Goal: Use online tool/utility: Utilize a website feature to perform a specific function

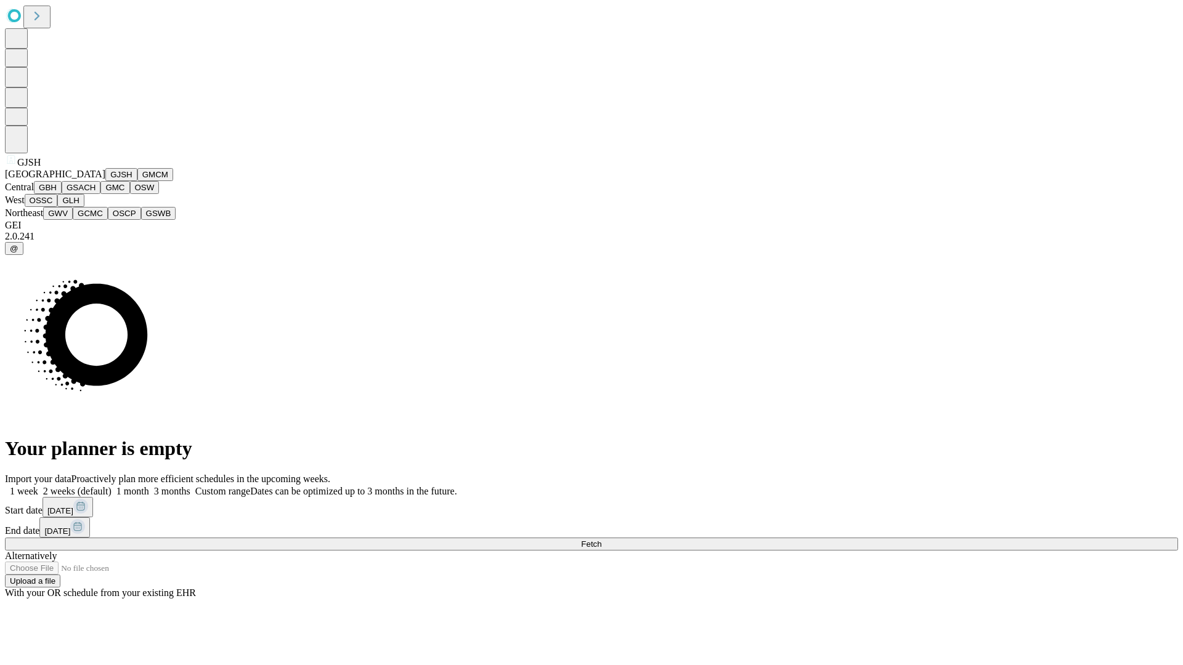
click at [105, 181] on button "GJSH" at bounding box center [121, 174] width 32 height 13
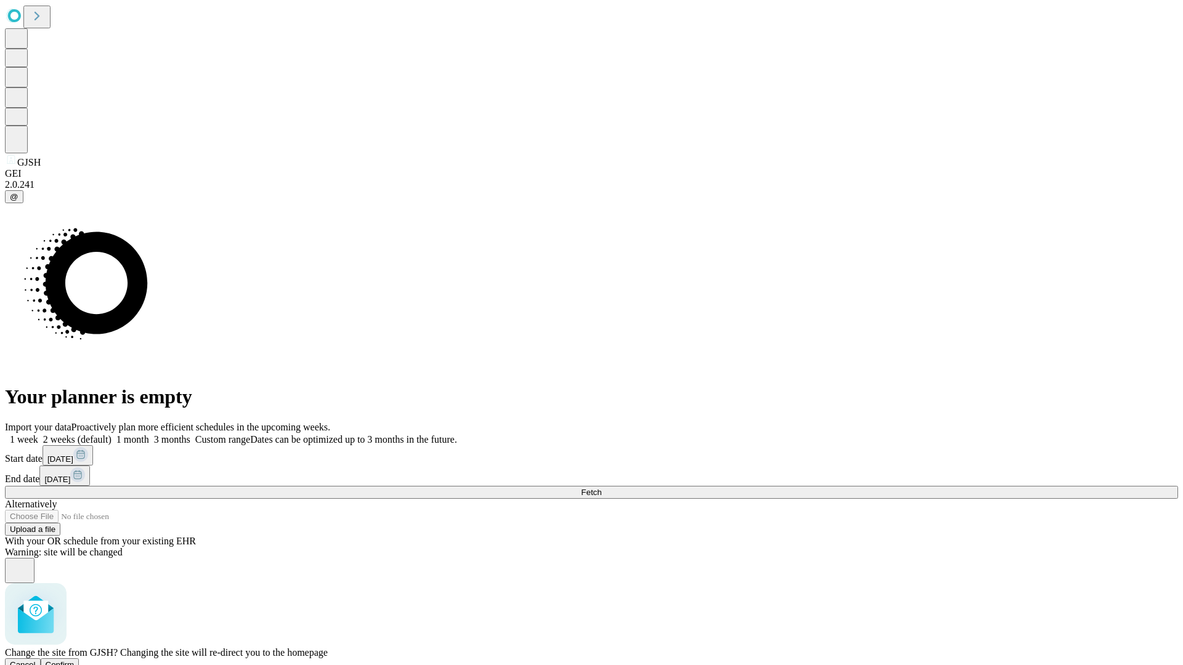
click at [75, 660] on span "Confirm" at bounding box center [60, 664] width 29 height 9
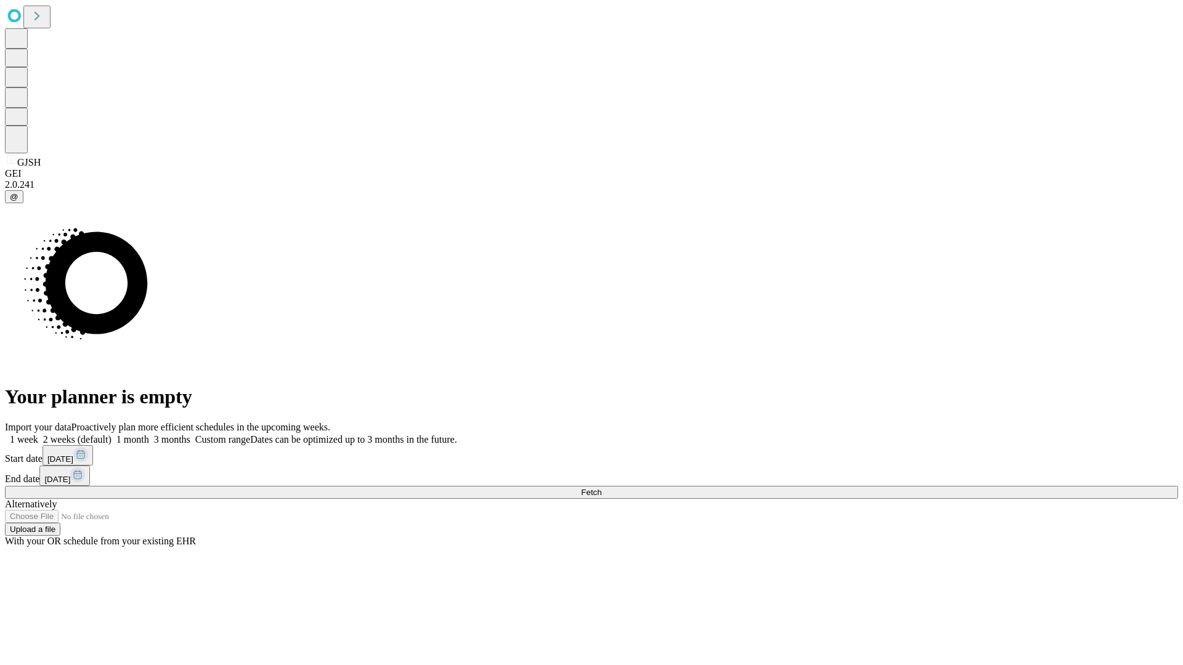
click at [149, 434] on label "1 month" at bounding box center [130, 439] width 38 height 10
click at [601, 488] on span "Fetch" at bounding box center [591, 492] width 20 height 9
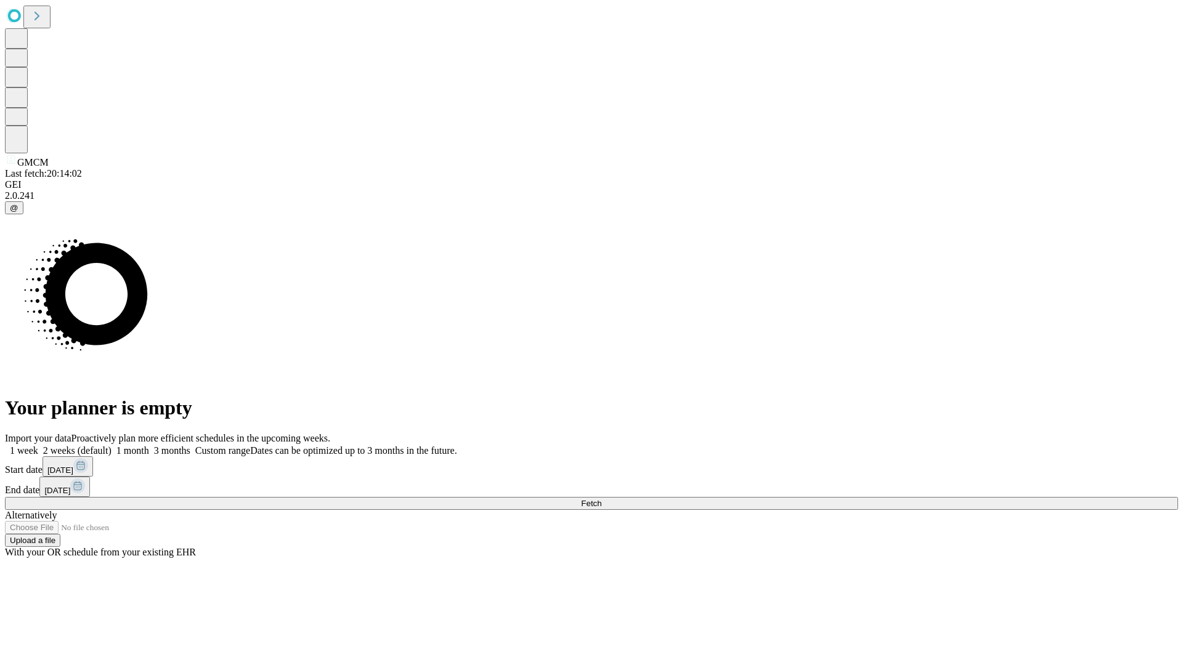
click at [149, 445] on label "1 month" at bounding box center [130, 450] width 38 height 10
click at [601, 499] on span "Fetch" at bounding box center [591, 503] width 20 height 9
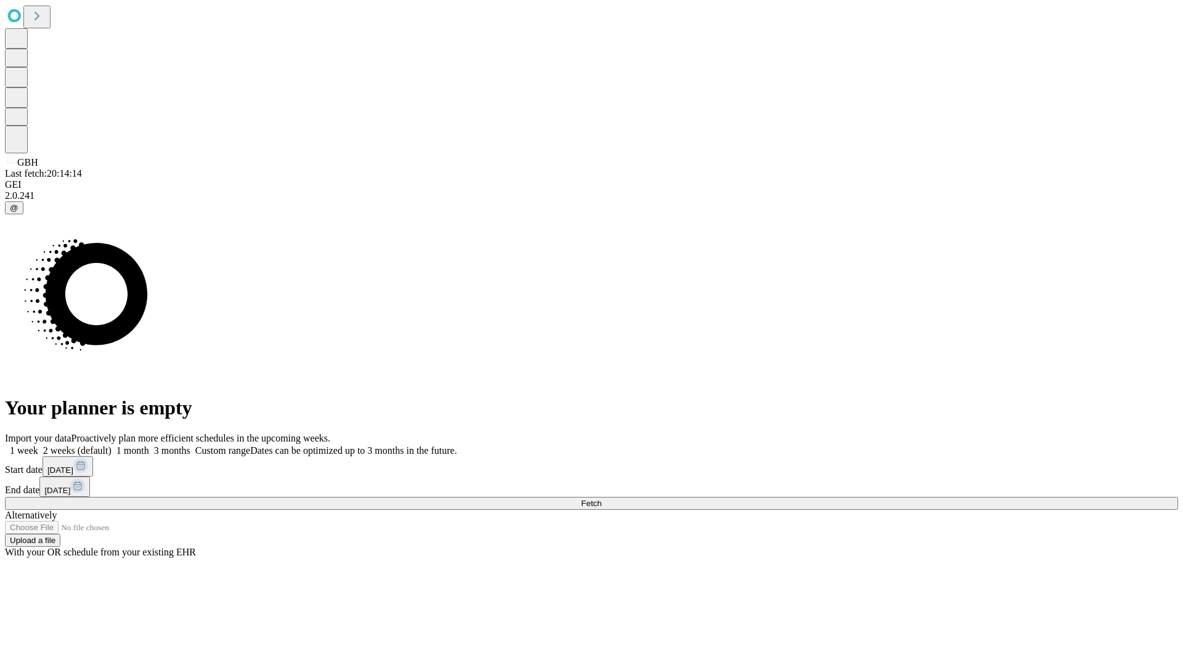
click at [149, 445] on label "1 month" at bounding box center [130, 450] width 38 height 10
click at [601, 499] on span "Fetch" at bounding box center [591, 503] width 20 height 9
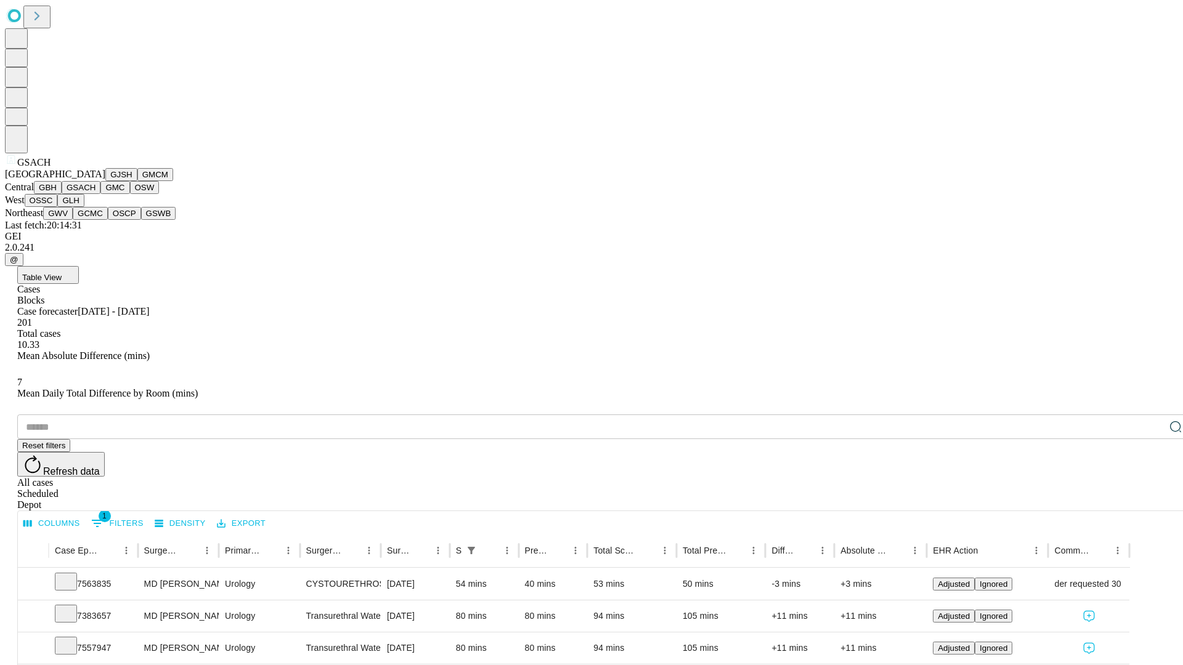
click at [100, 194] on button "GMC" at bounding box center [114, 187] width 29 height 13
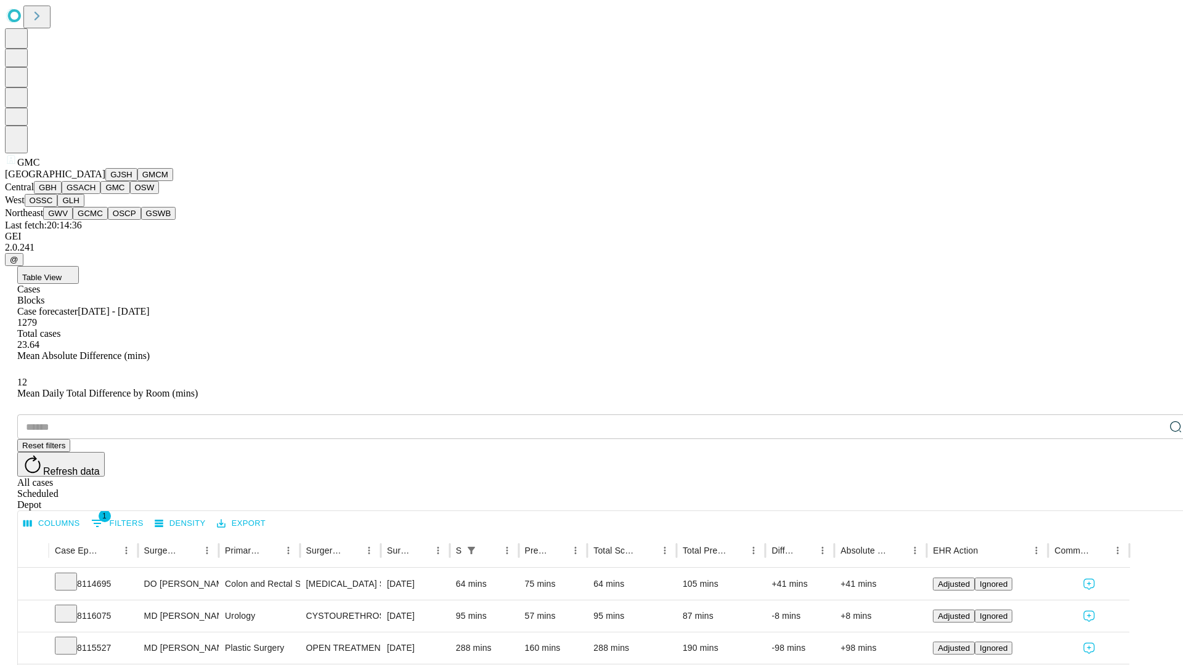
click at [130, 194] on button "OSW" at bounding box center [145, 187] width 30 height 13
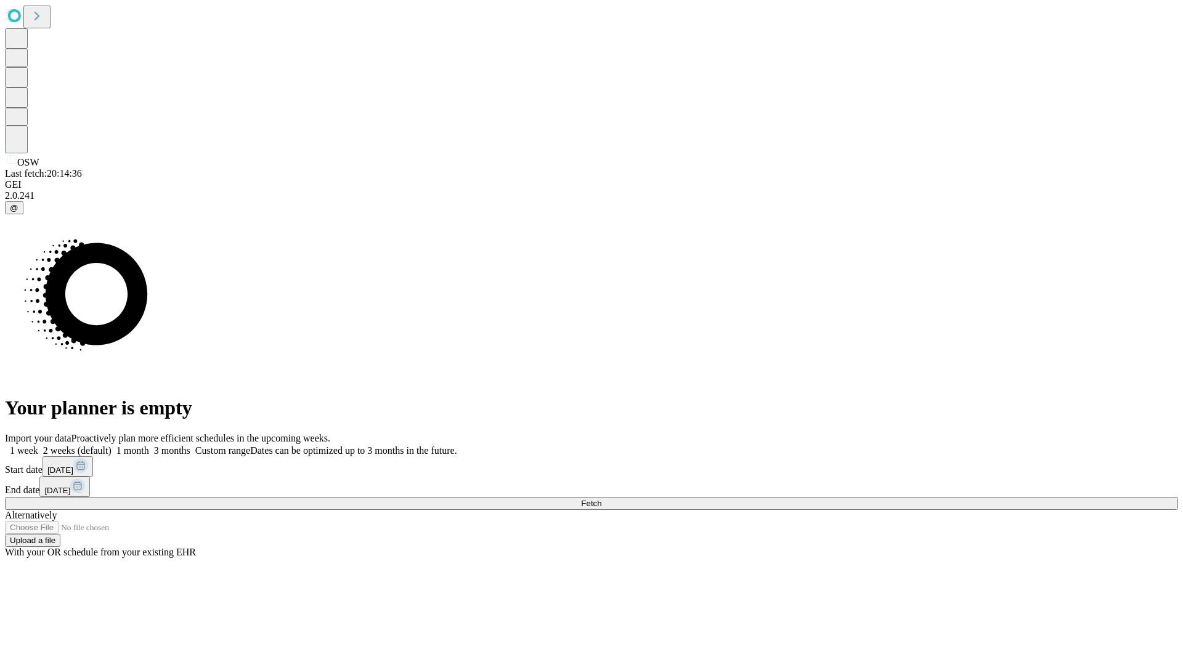
click at [149, 445] on label "1 month" at bounding box center [130, 450] width 38 height 10
click at [601, 499] on span "Fetch" at bounding box center [591, 503] width 20 height 9
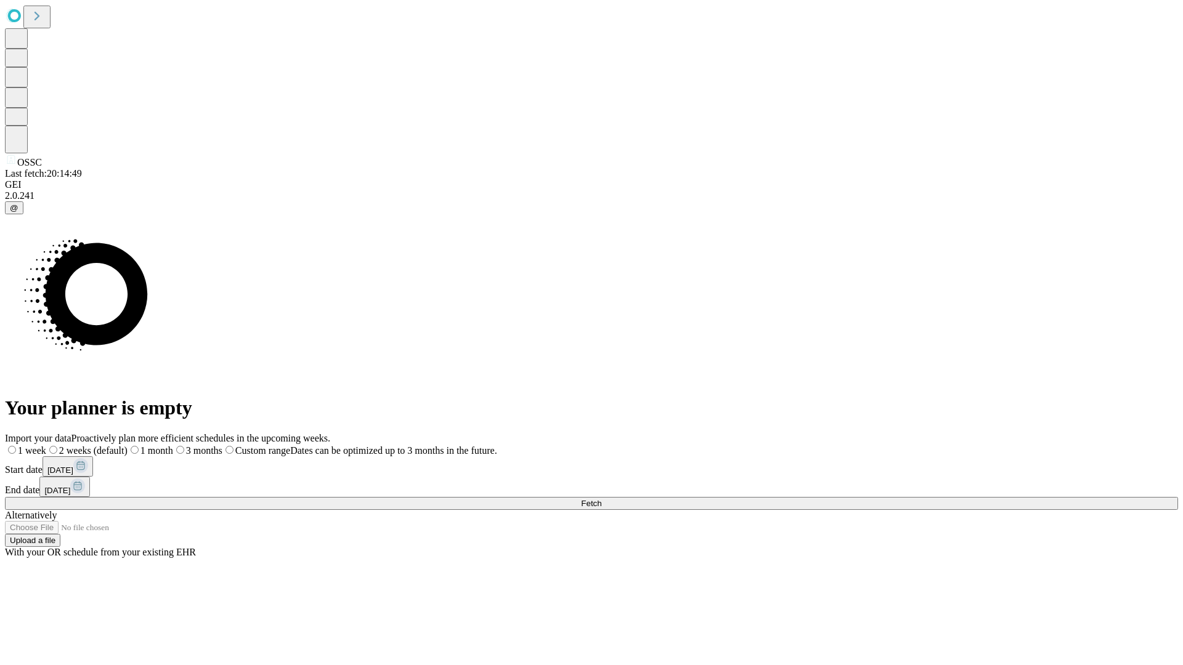
click at [173, 445] on label "1 month" at bounding box center [150, 450] width 46 height 10
click at [601, 499] on span "Fetch" at bounding box center [591, 503] width 20 height 9
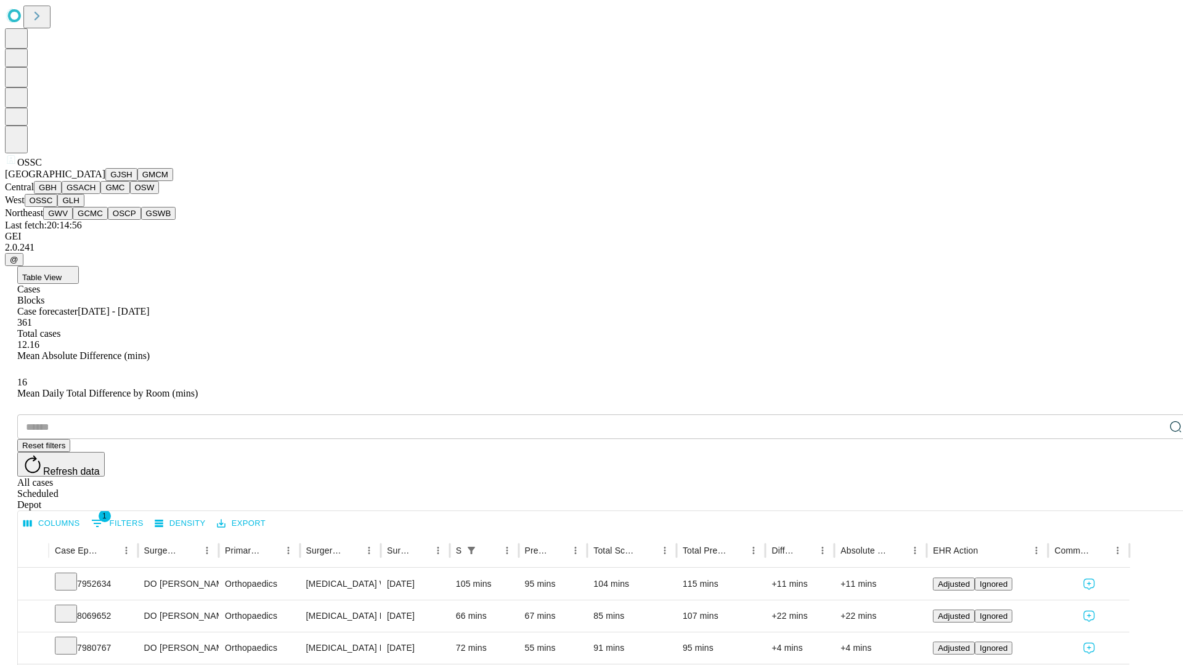
click at [84, 207] on button "GLH" at bounding box center [70, 200] width 26 height 13
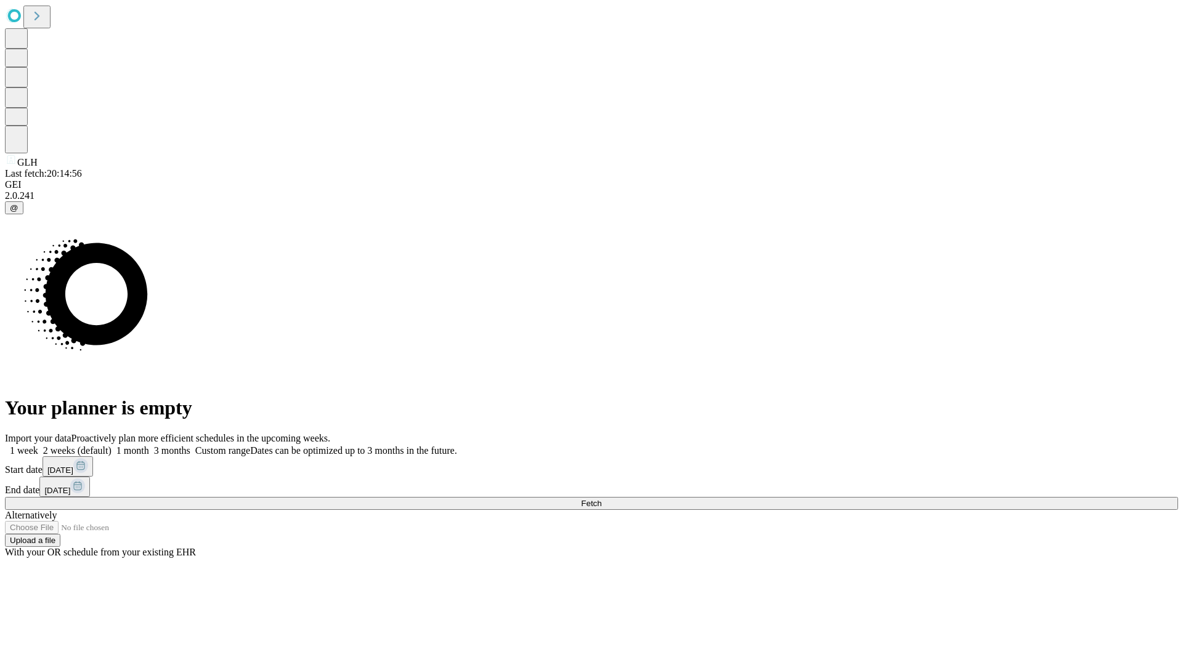
click at [601, 499] on span "Fetch" at bounding box center [591, 503] width 20 height 9
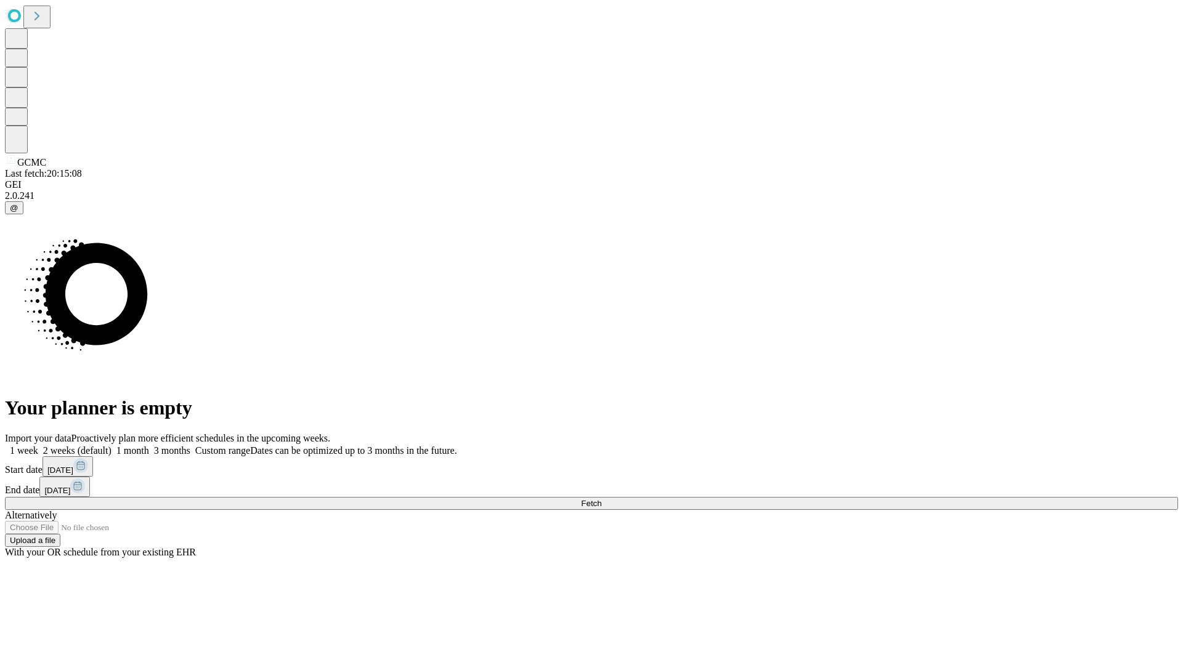
click at [601, 499] on span "Fetch" at bounding box center [591, 503] width 20 height 9
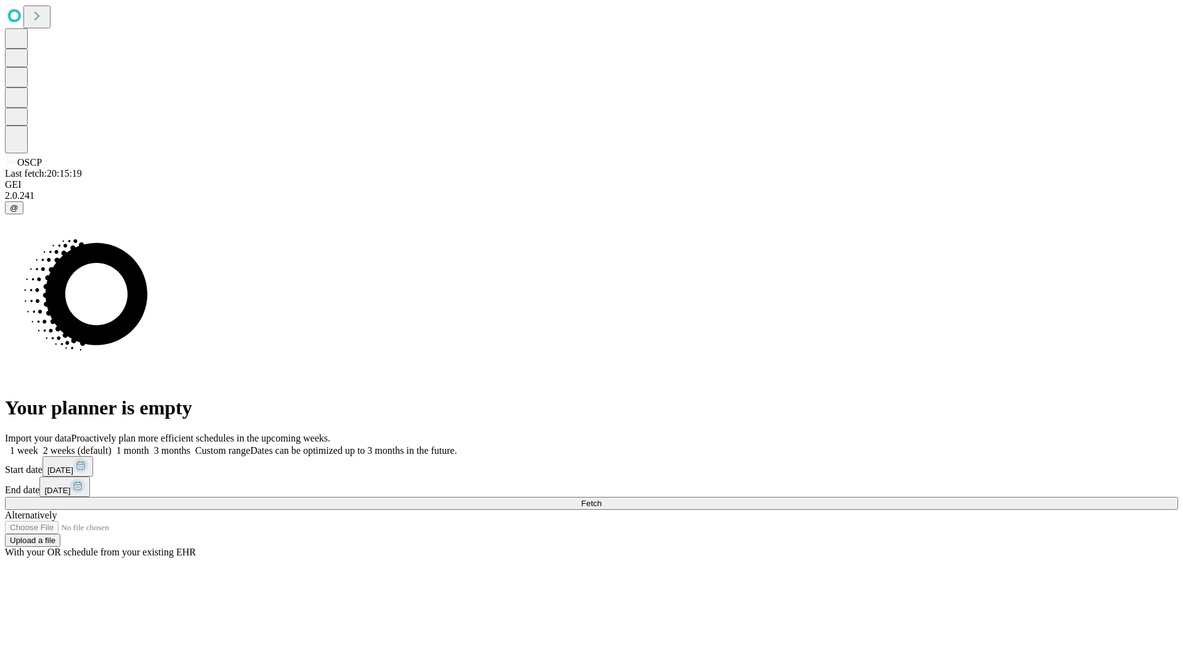
click at [149, 445] on label "1 month" at bounding box center [130, 450] width 38 height 10
click at [601, 499] on span "Fetch" at bounding box center [591, 503] width 20 height 9
click at [149, 445] on label "1 month" at bounding box center [130, 450] width 38 height 10
click at [601, 499] on span "Fetch" at bounding box center [591, 503] width 20 height 9
